Goal: Transaction & Acquisition: Book appointment/travel/reservation

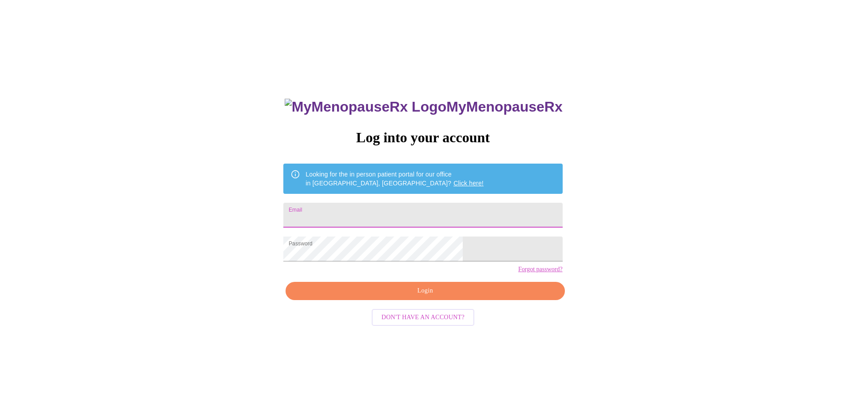
click at [419, 215] on input "Email" at bounding box center [422, 215] width 279 height 25
type input "[EMAIL_ADDRESS][DOMAIN_NAME]"
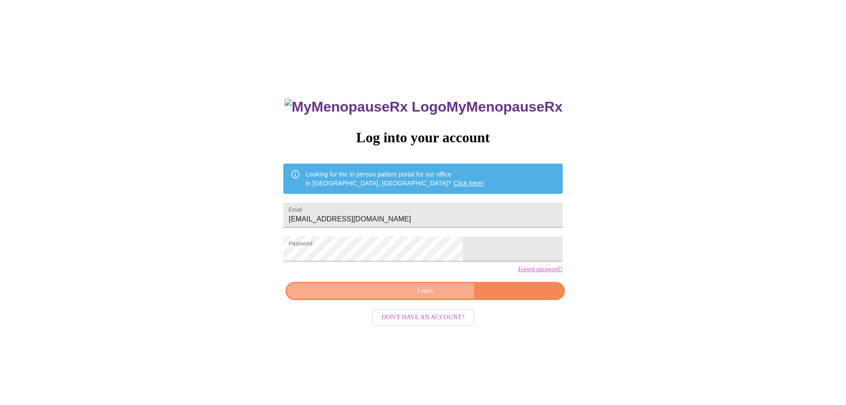
click at [431, 296] on span "Login" at bounding box center [425, 290] width 259 height 11
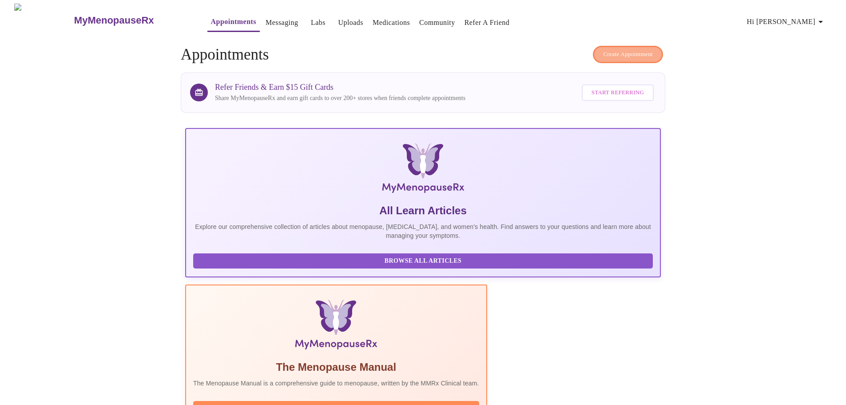
click at [616, 58] on button "Create Appointment" at bounding box center [628, 54] width 70 height 17
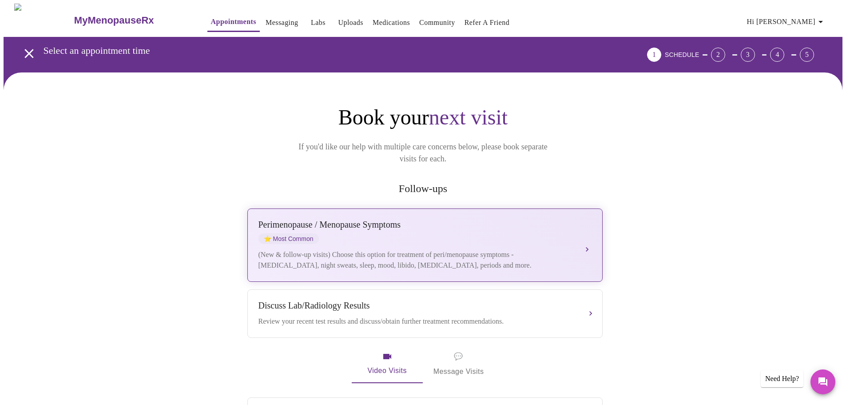
click at [429, 231] on div "[MEDICAL_DATA] / Menopause Symptoms ⭐ Most Common" at bounding box center [416, 231] width 315 height 24
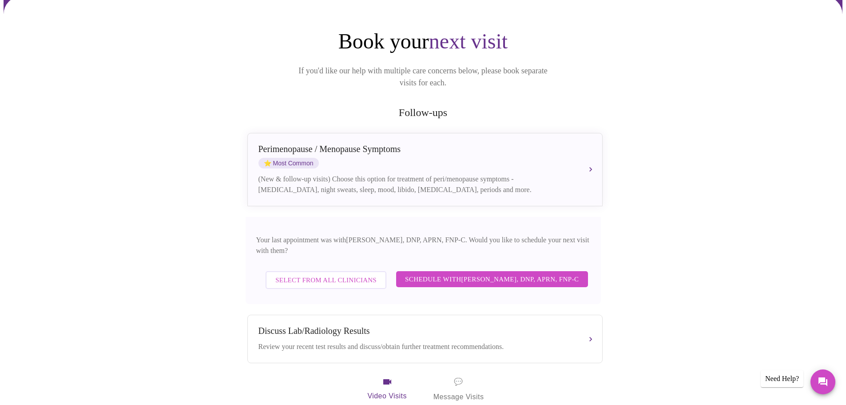
scroll to position [89, 0]
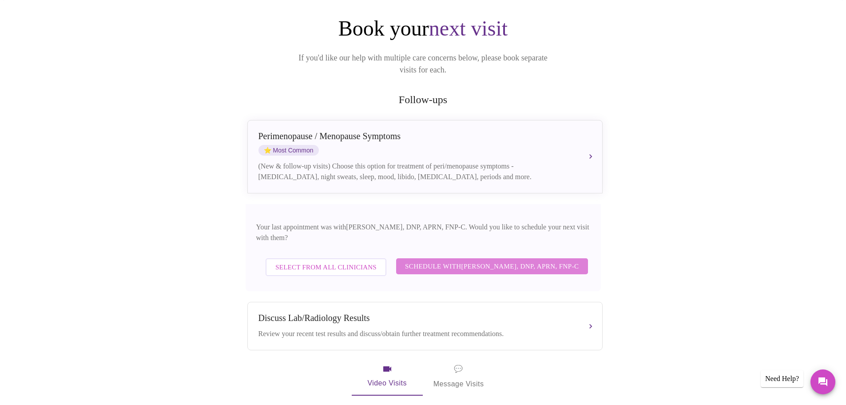
click at [459, 260] on span "Schedule with [PERSON_NAME], DNP, APRN, FNP-C" at bounding box center [492, 266] width 174 height 12
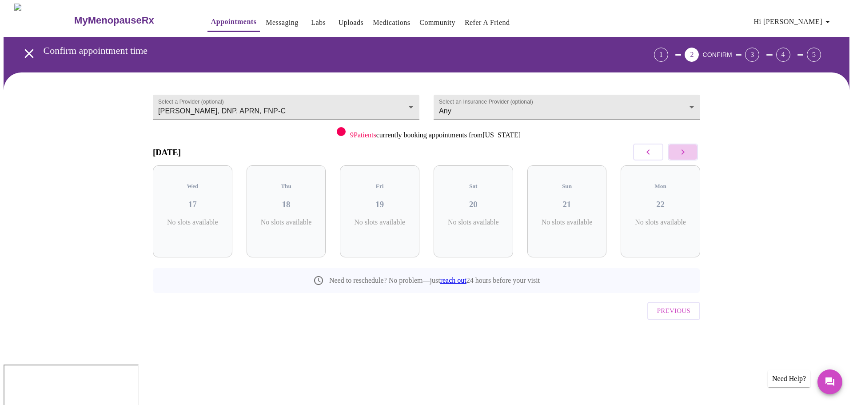
click at [692, 154] on button "button" at bounding box center [683, 152] width 30 height 17
click at [367, 218] on p "5 Slots Left ( 5 Total)" at bounding box center [383, 226] width 32 height 17
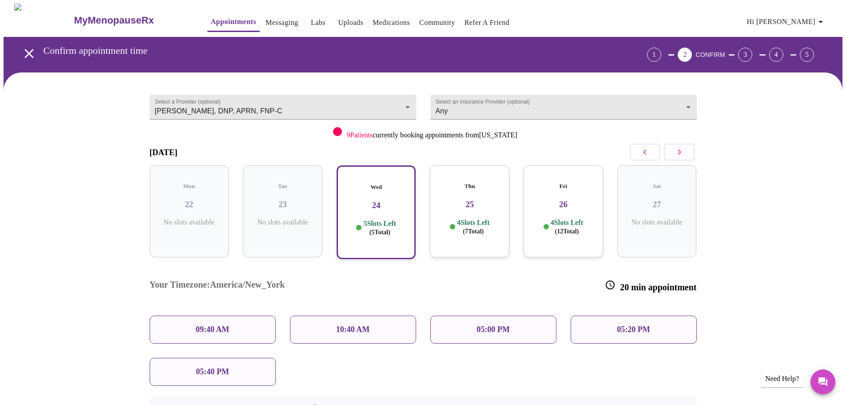
click at [402, 315] on div "10:40 AM" at bounding box center [353, 329] width 126 height 28
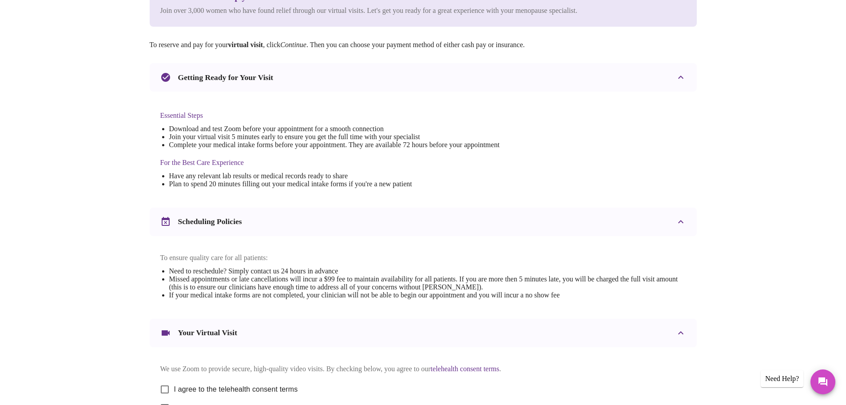
scroll to position [239, 0]
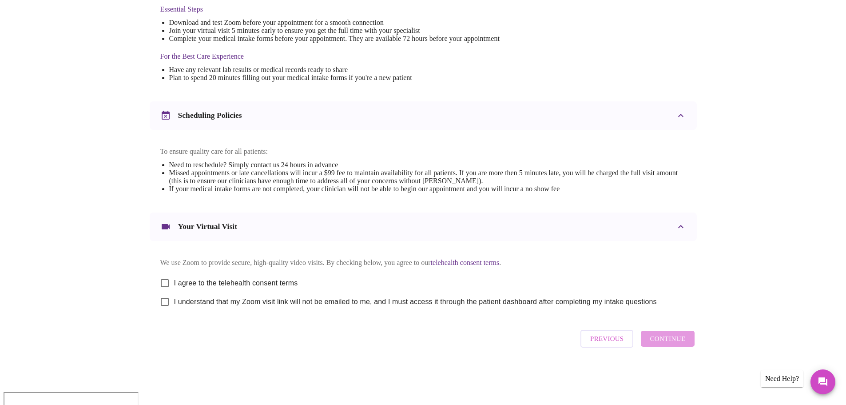
click at [183, 288] on span "I agree to the telehealth consent terms" at bounding box center [236, 283] width 124 height 11
click at [174, 291] on input "I agree to the telehealth consent terms" at bounding box center [165, 283] width 19 height 19
checkbox input "true"
click at [177, 307] on span "I understand that my Zoom visit link will not be emailed to me, and I must acce…" at bounding box center [415, 301] width 483 height 11
click at [174, 311] on input "I understand that my Zoom visit link will not be emailed to me, and I must acce…" at bounding box center [165, 301] width 19 height 19
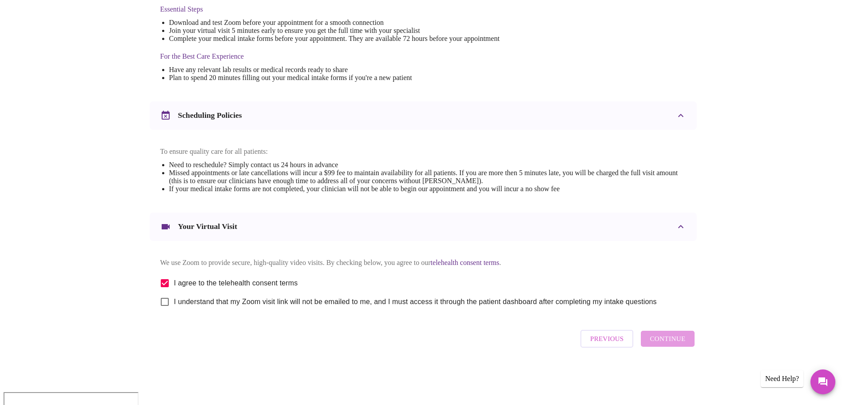
checkbox input "true"
click at [681, 344] on span "Continue" at bounding box center [668, 339] width 36 height 12
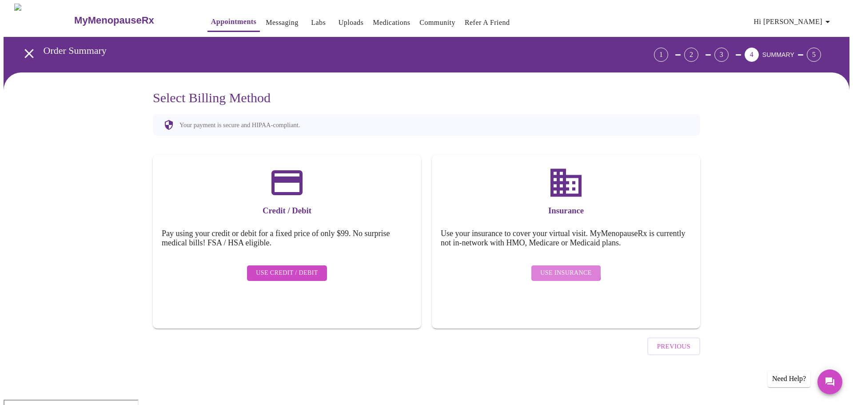
click at [566, 267] on span "Use Insurance" at bounding box center [565, 272] width 51 height 11
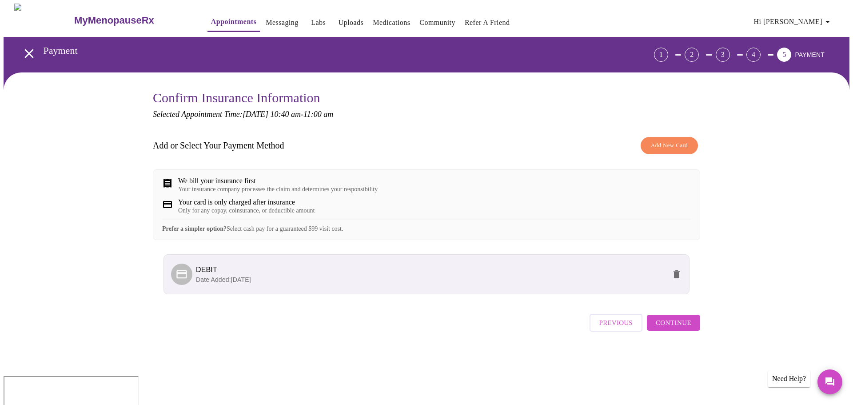
drag, startPoint x: 674, startPoint y: 339, endPoint x: 669, endPoint y: 273, distance: 66.8
click at [670, 274] on div "Add or Select Your Payment Method Add New Card We bill your insurance first You…" at bounding box center [426, 233] width 547 height 203
click at [669, 271] on li "DEBIT Date Added: [DATE]" at bounding box center [427, 274] width 526 height 40
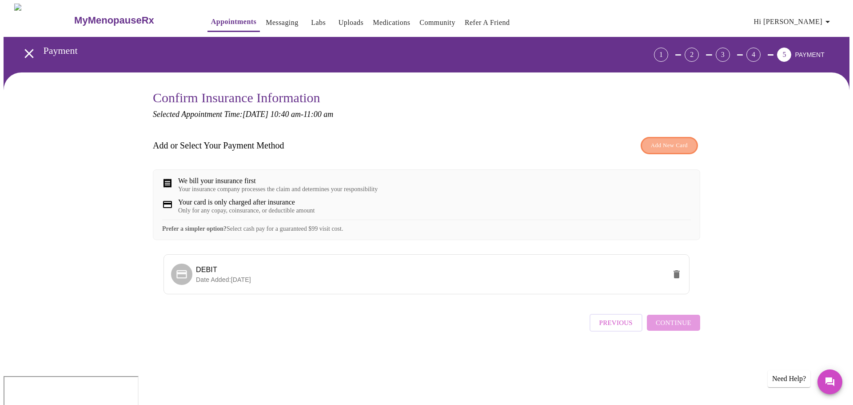
click at [651, 143] on span "Add New Card" at bounding box center [669, 145] width 37 height 10
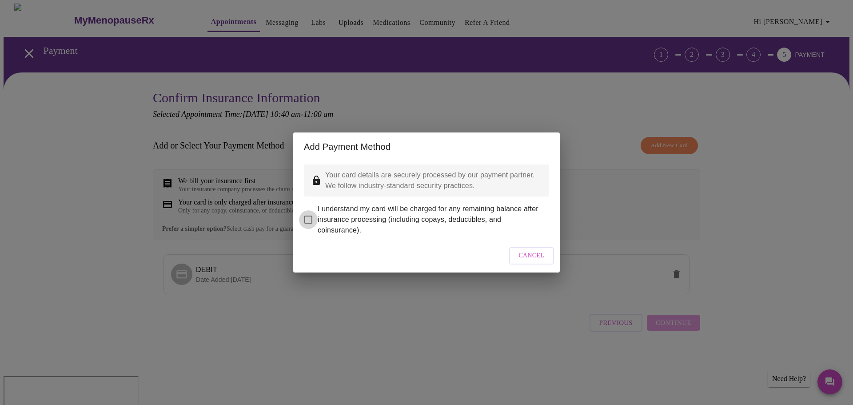
click at [306, 212] on input "I understand my card will be charged for any remaining balance after insurance …" at bounding box center [308, 219] width 19 height 19
checkbox input "true"
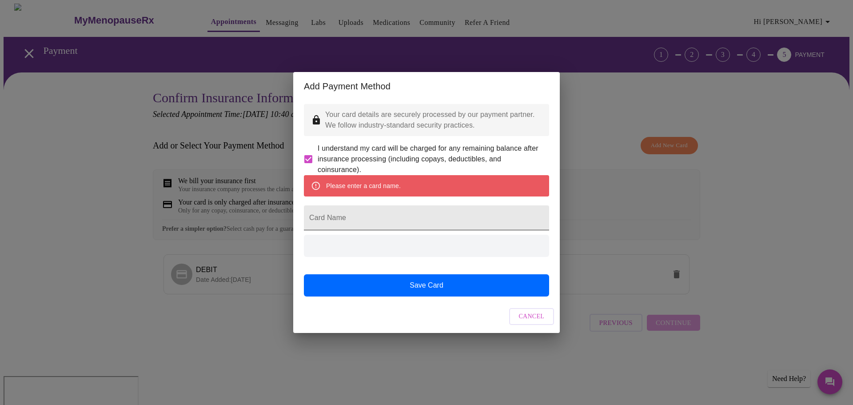
click at [389, 220] on input "Card Name" at bounding box center [426, 217] width 245 height 25
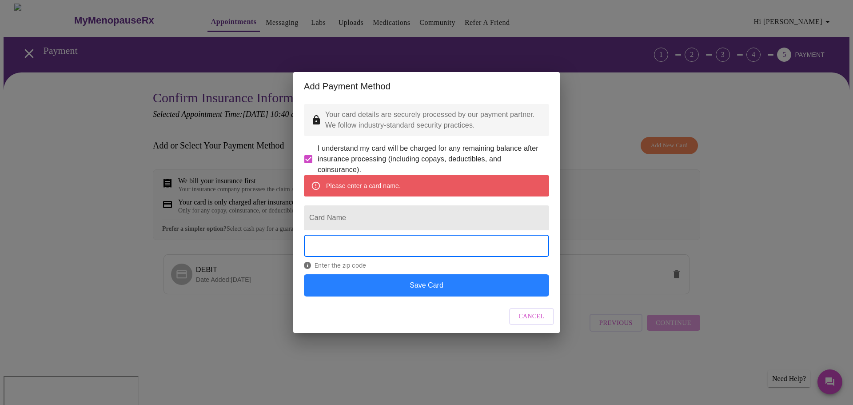
click at [442, 292] on button "Save Card" at bounding box center [426, 285] width 245 height 22
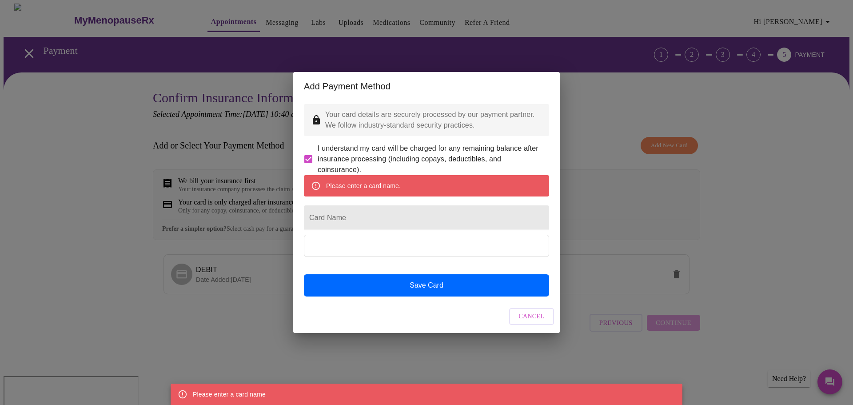
click at [369, 239] on div "Please enter a card name. Card Name Save Card" at bounding box center [426, 235] width 245 height 121
click at [354, 220] on input "Card Name" at bounding box center [426, 217] width 245 height 25
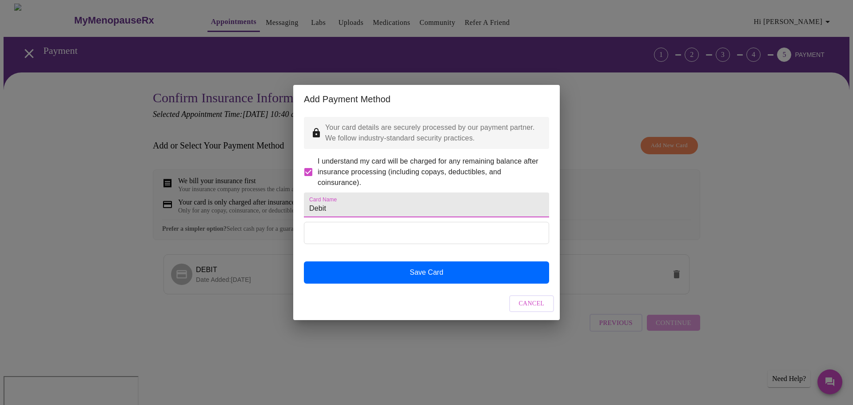
type input "Debit"
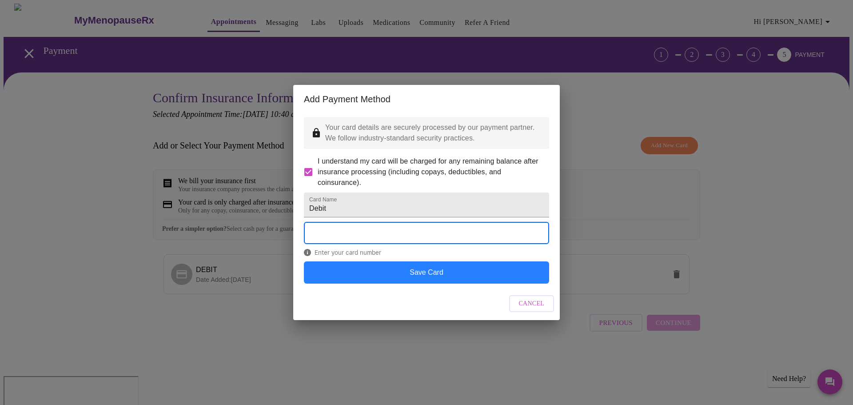
click at [443, 283] on button "Save Card" at bounding box center [426, 272] width 245 height 22
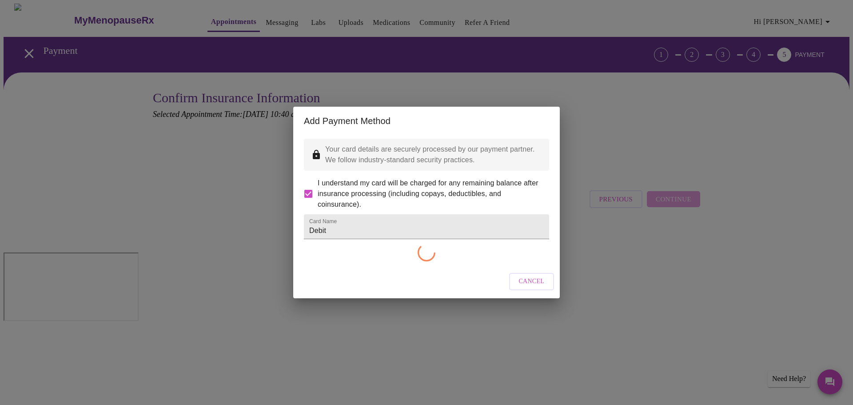
checkbox input "false"
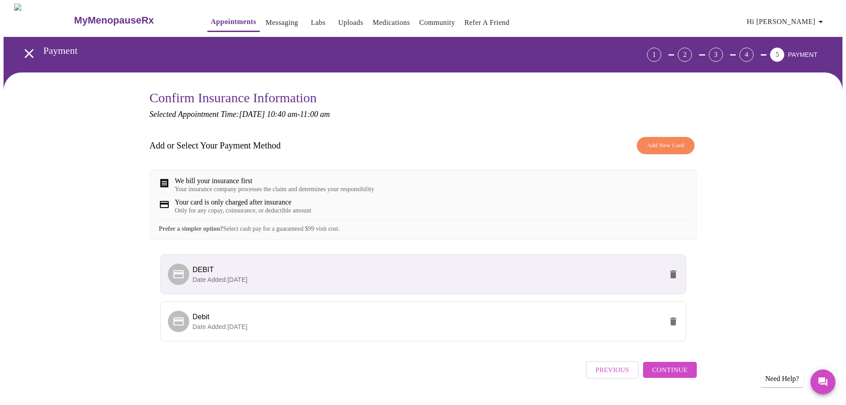
click at [674, 278] on icon "delete" at bounding box center [673, 274] width 6 height 8
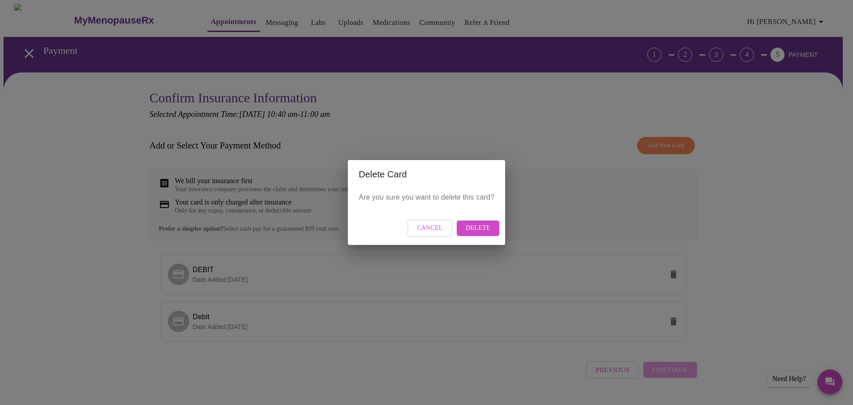
click at [480, 228] on span "Delete" at bounding box center [478, 228] width 24 height 11
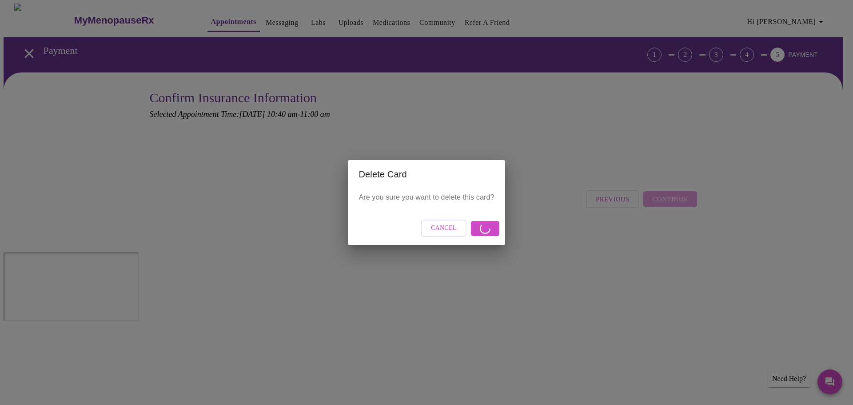
click at [461, 233] on button "Cancel" at bounding box center [443, 227] width 45 height 17
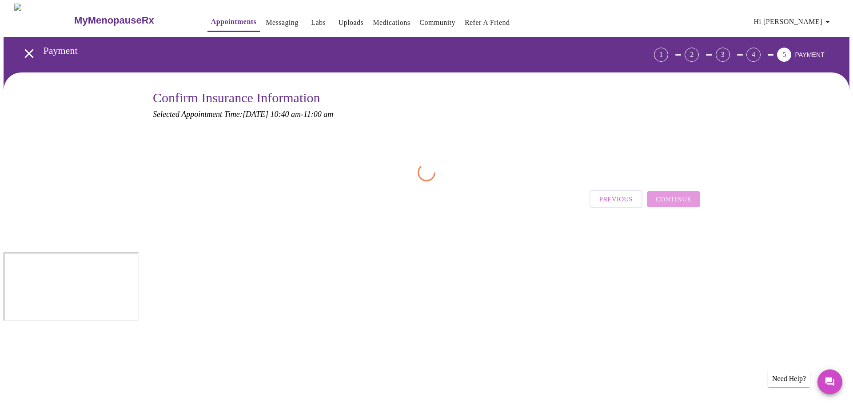
click at [786, 223] on div "Confirm Insurance Information Selected Appointment Time: [DATE] 10:40 am - 11:0…" at bounding box center [427, 162] width 846 height 180
click at [607, 194] on span "Previous" at bounding box center [615, 199] width 33 height 12
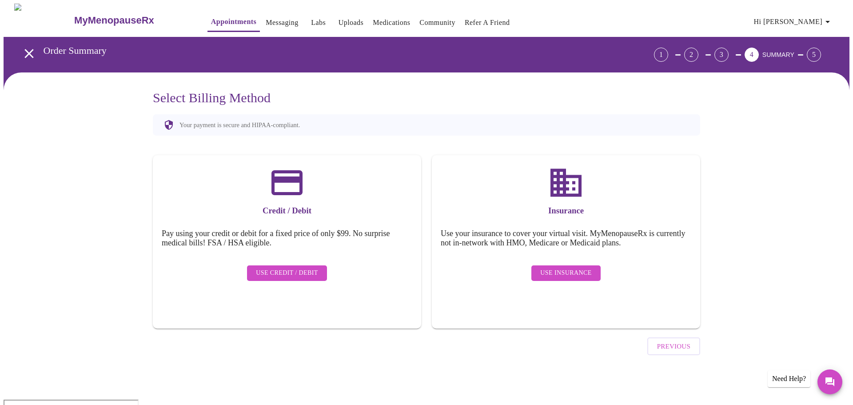
click at [582, 271] on span "Use Insurance" at bounding box center [565, 272] width 51 height 11
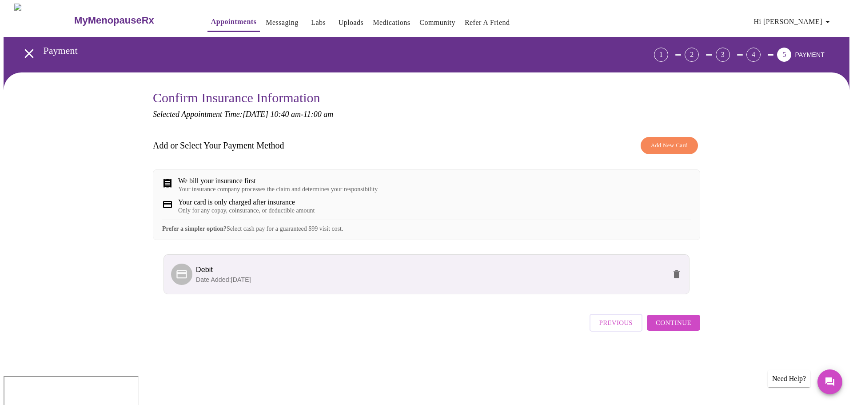
click at [683, 328] on span "Continue" at bounding box center [674, 323] width 36 height 12
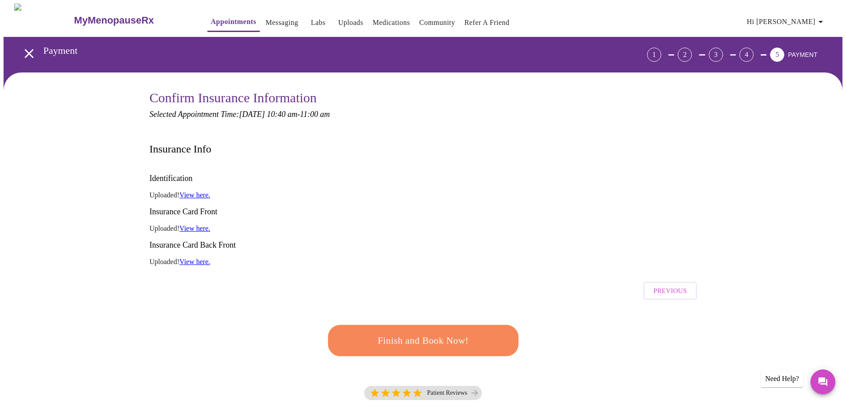
click at [400, 332] on span "Finish and Book Now!" at bounding box center [423, 340] width 164 height 16
